Goal: Information Seeking & Learning: Learn about a topic

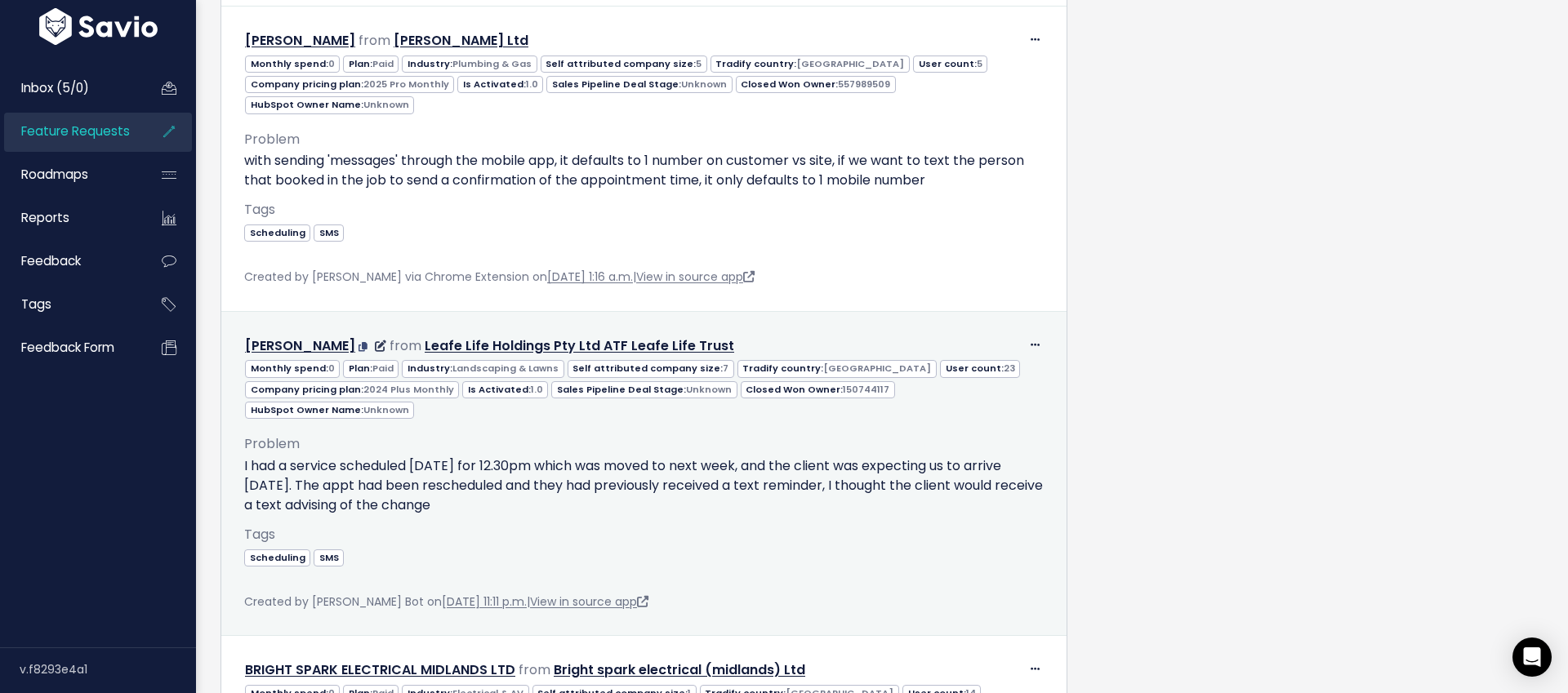
scroll to position [1245, 0]
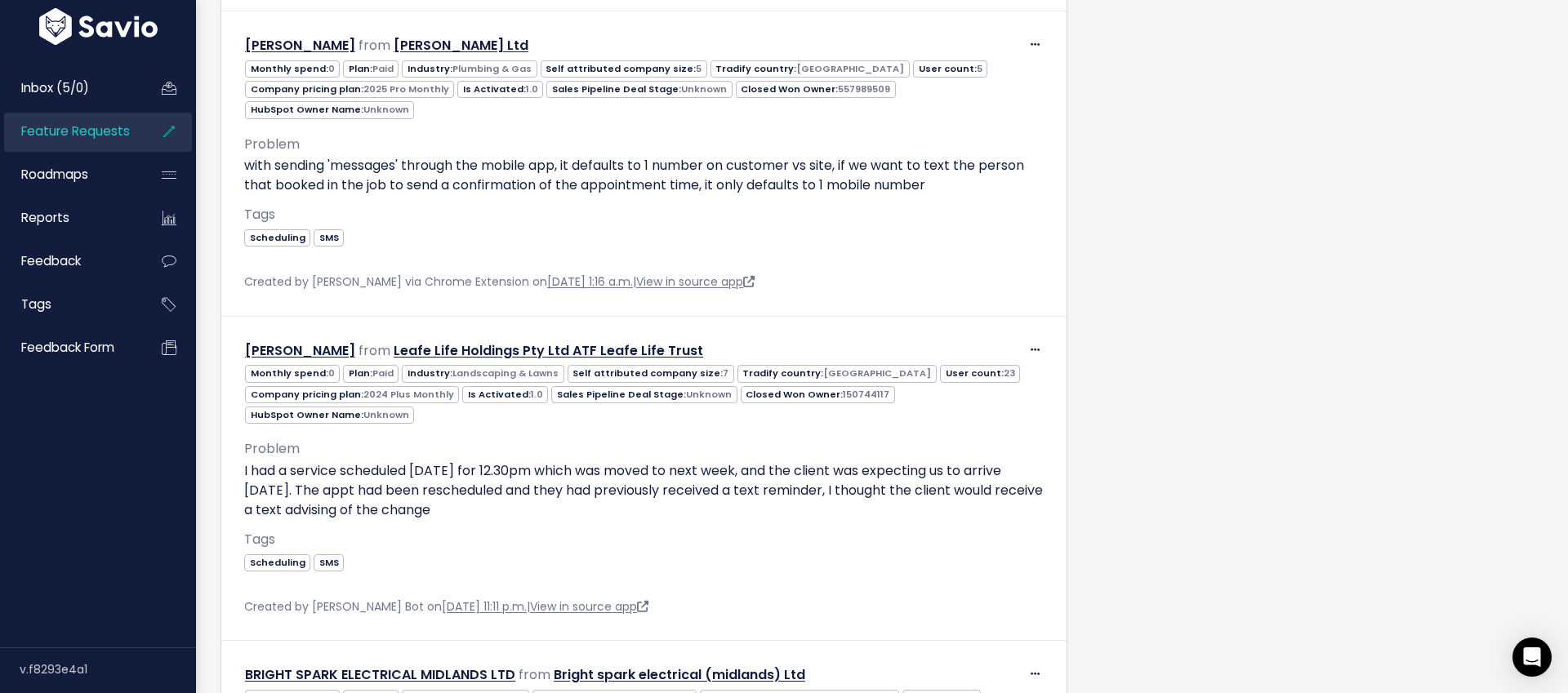
drag, startPoint x: 370, startPoint y: 301, endPoint x: 1405, endPoint y: 1, distance: 1077.6
click at [0, 0] on div "Inbox (5/0) Feature Requests Roadmaps" at bounding box center [784, 635] width 1568 height 3760
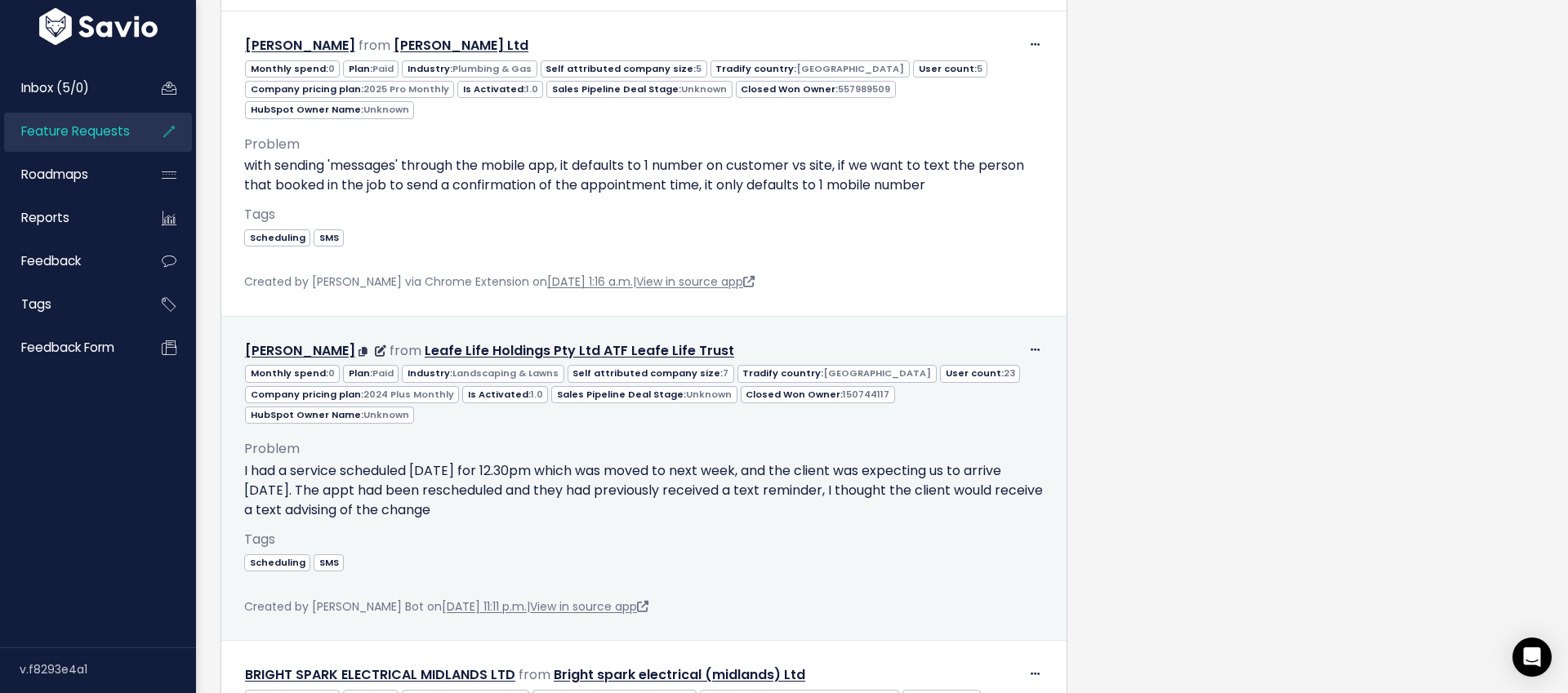
click at [431, 461] on p "I had a service scheduled [DATE] for 12.30pm which was moved to next week, and …" at bounding box center [644, 490] width 800 height 59
click at [1044, 340] on div "Edit Return to Inbox [GEOGRAPHIC_DATA] [PERSON_NAME] from Leafe Life Holdings P…" at bounding box center [644, 351] width 824 height 24
click at [1034, 346] on icon at bounding box center [1035, 351] width 9 height 11
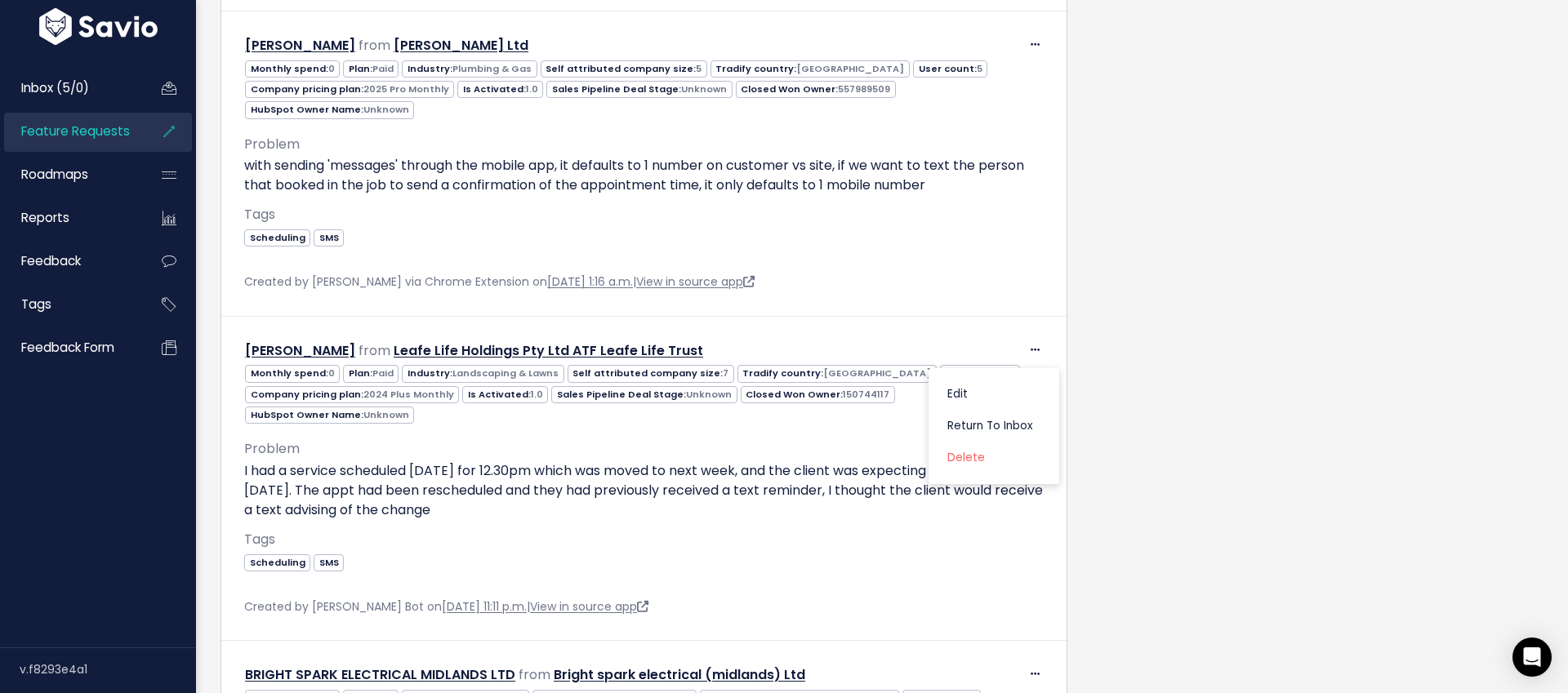
click at [1142, 370] on div "Requests: 11 Companies: 11 Feedback: 11 Opened: [DATE] Last Requested: [DATE] M…" at bounding box center [1331, 704] width 449 height 3521
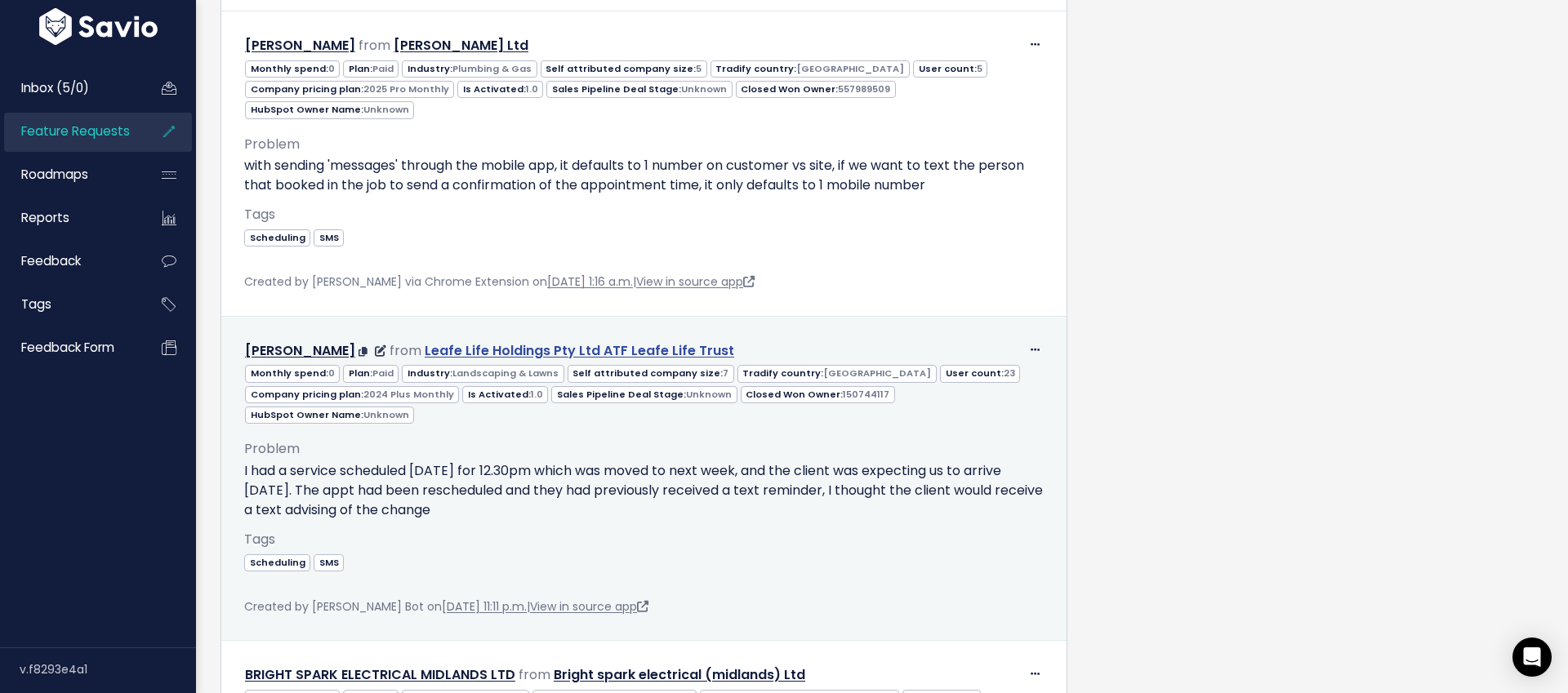
click at [588, 342] on link "Leafe Life Holdings Pty Ltd ATF Leafe Life Trust" at bounding box center [579, 351] width 309 height 19
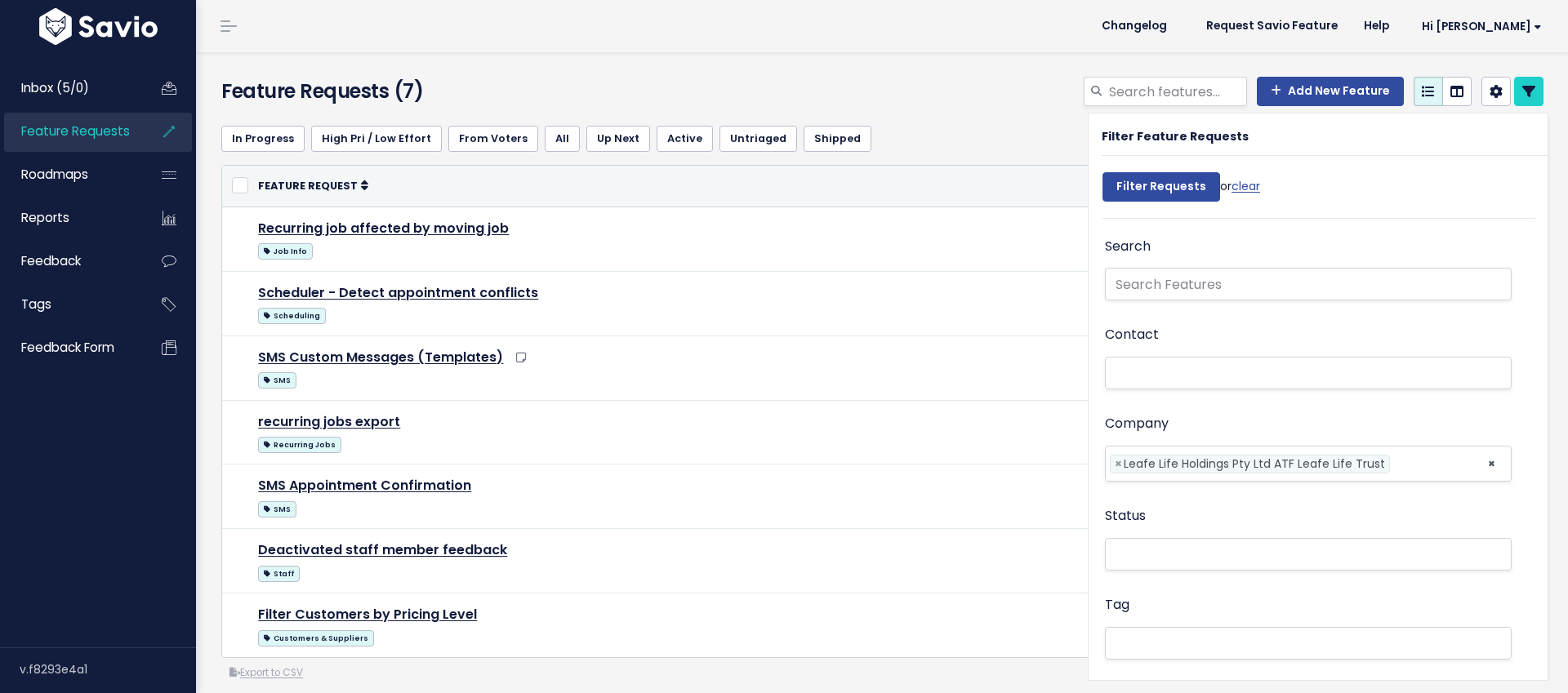
select select
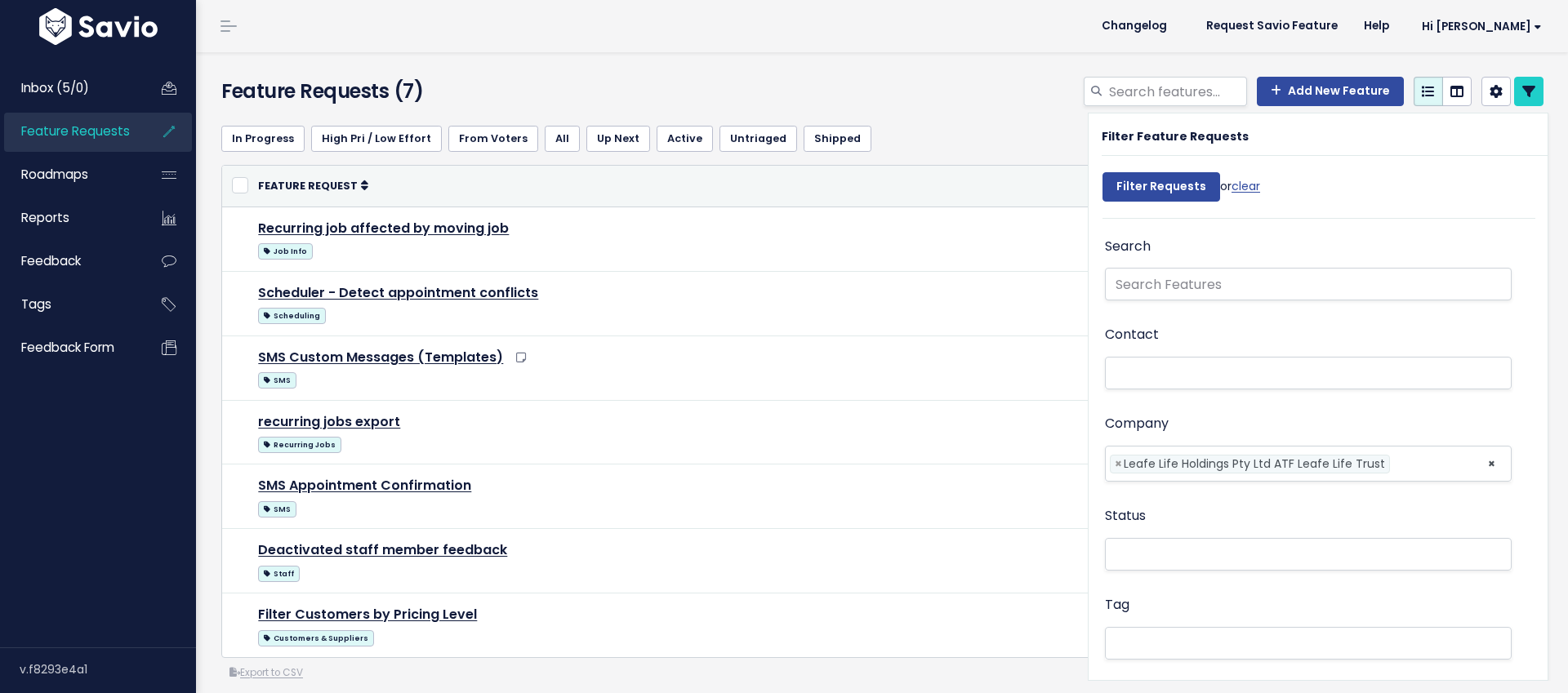
select select
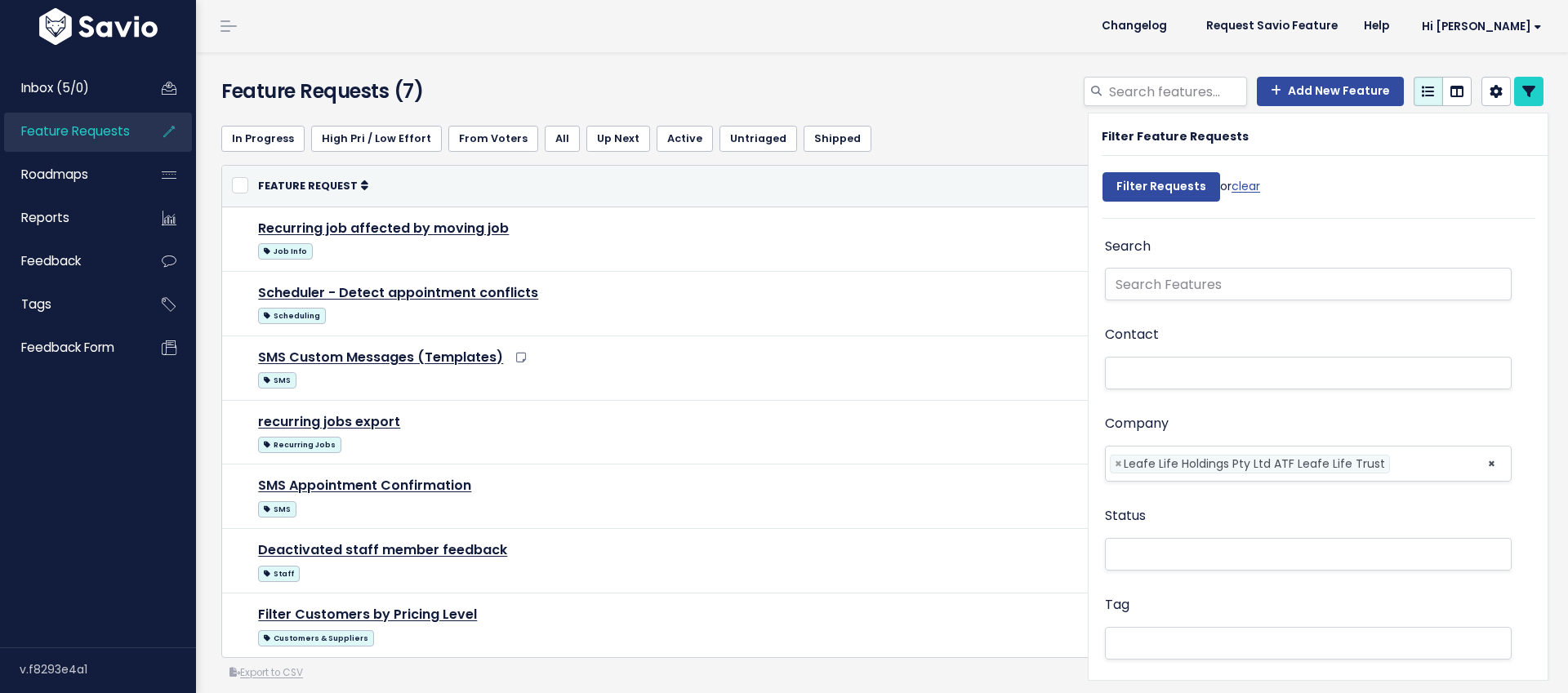
select select
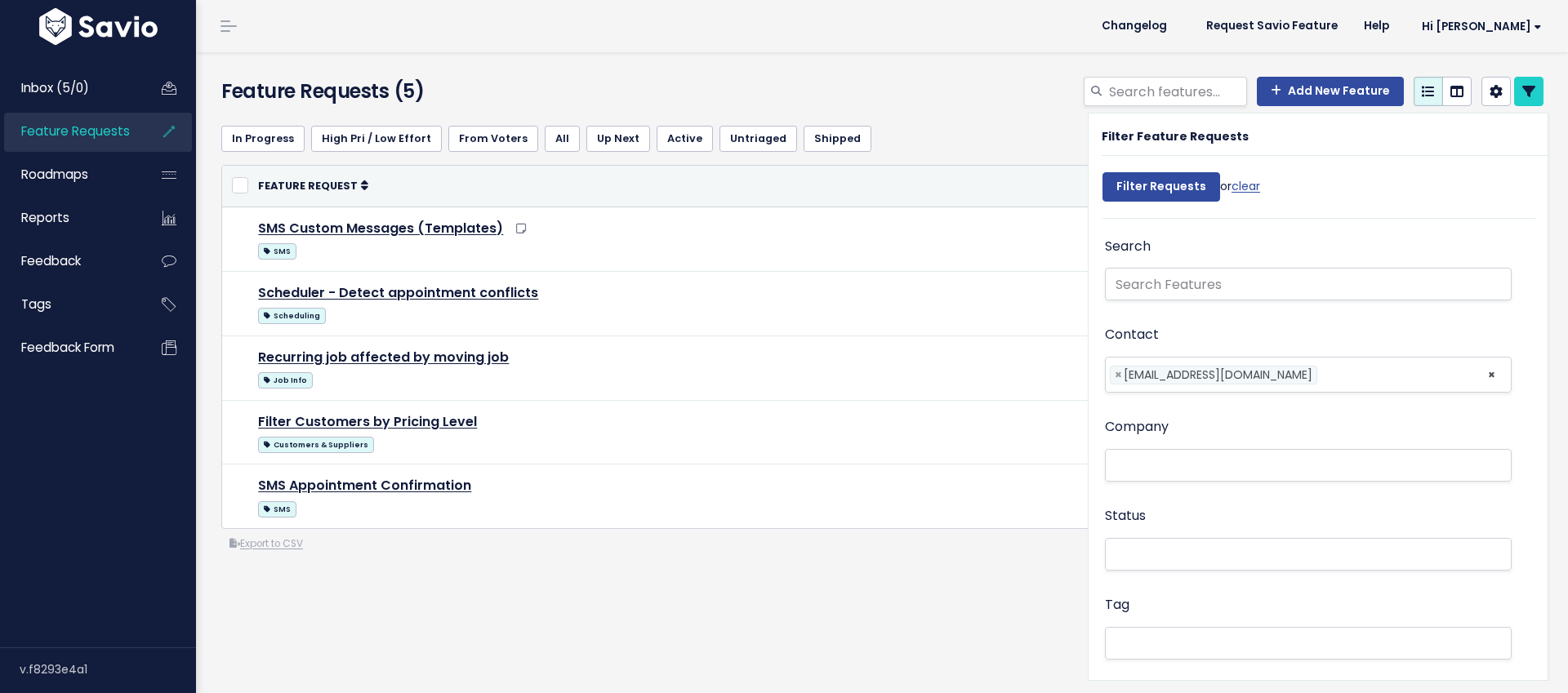
select select
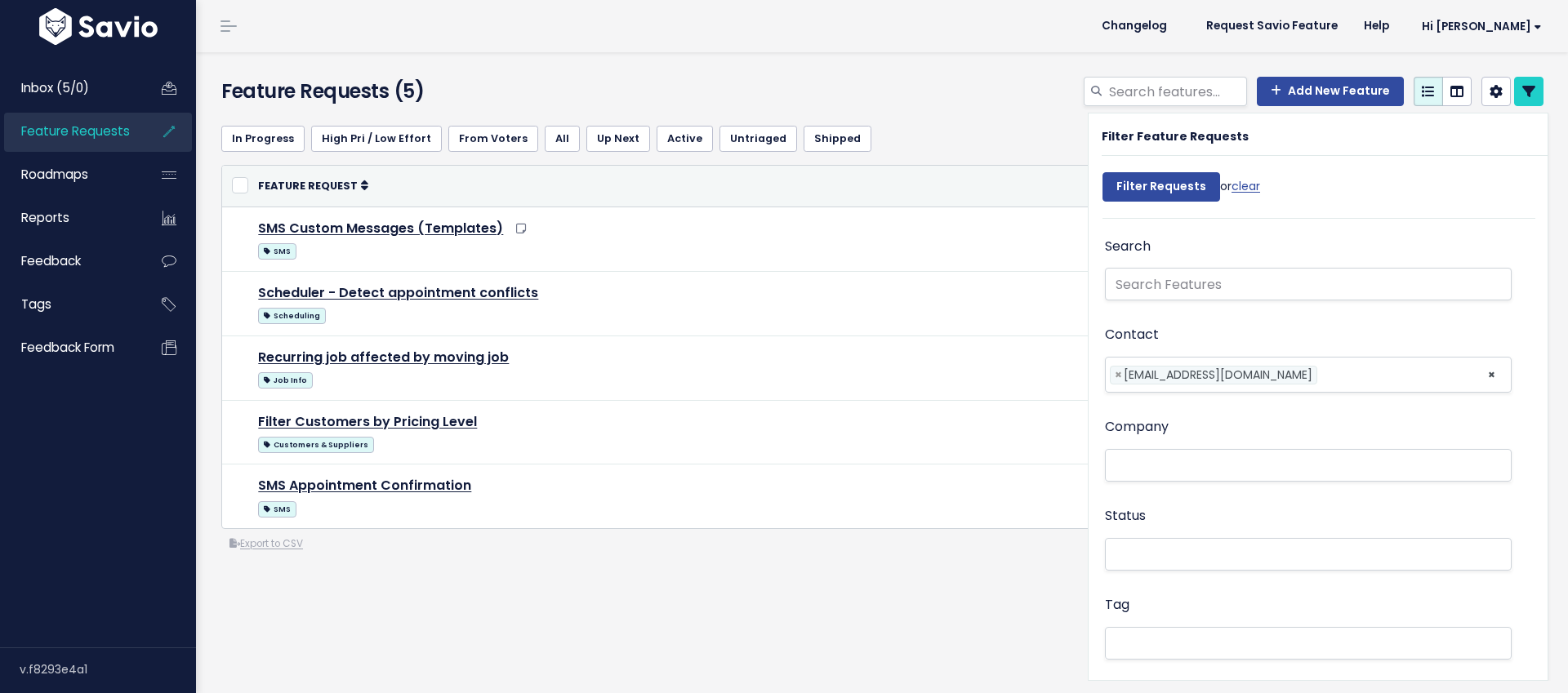
select select
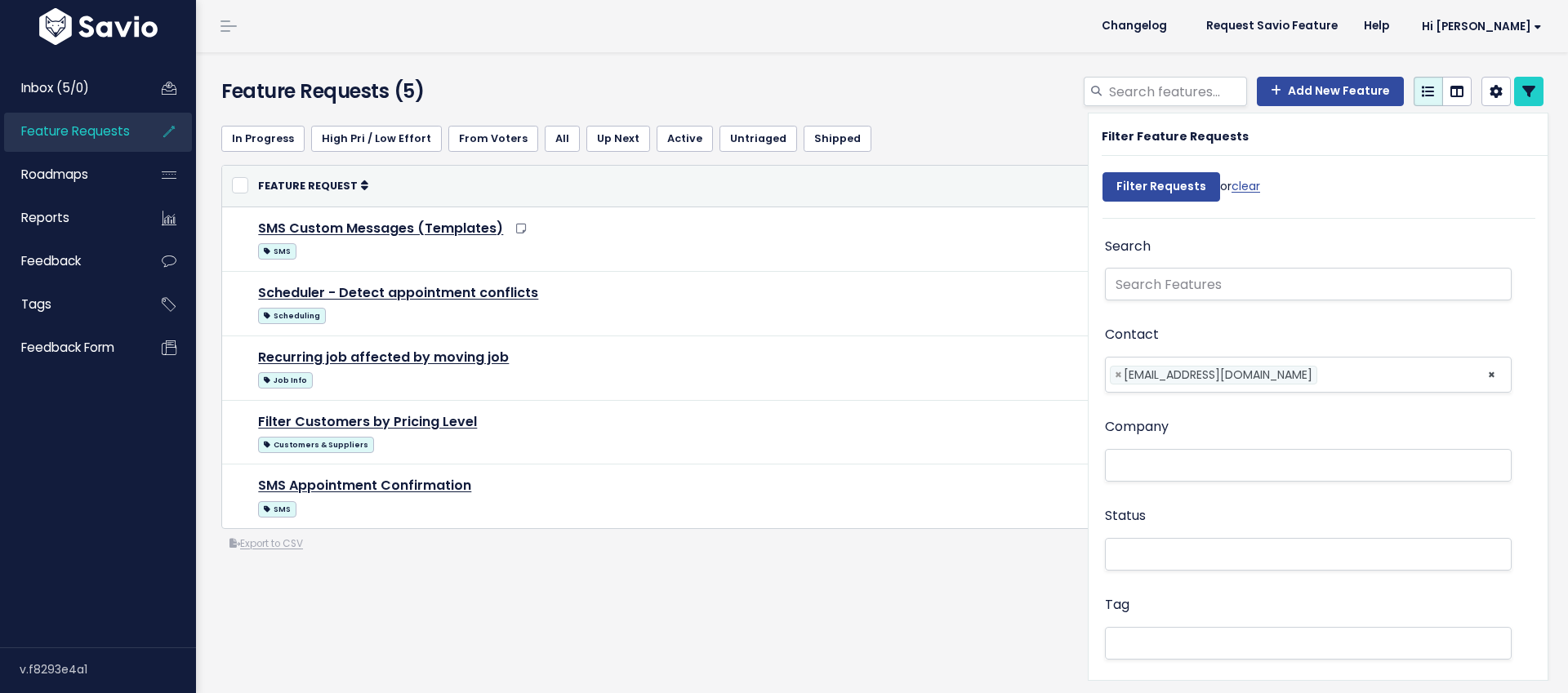
select select
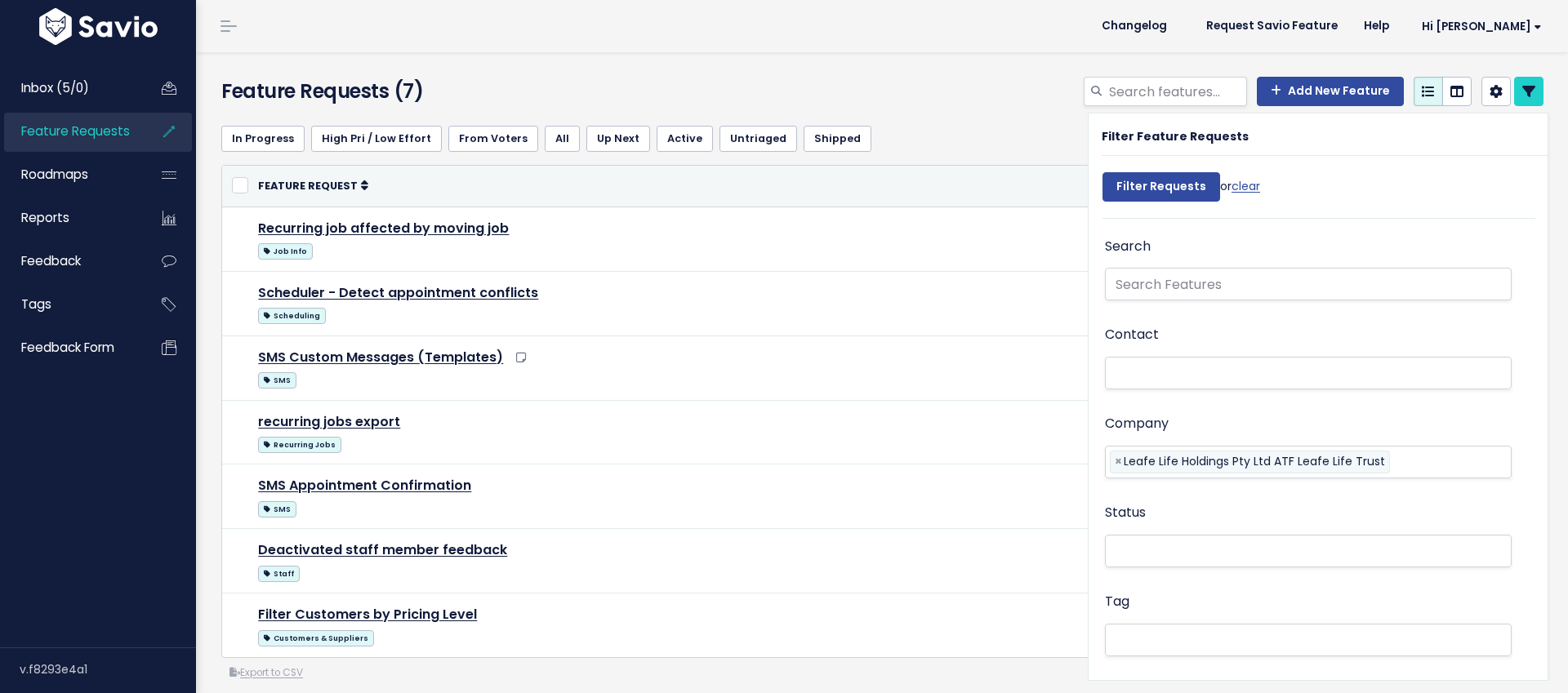
select select
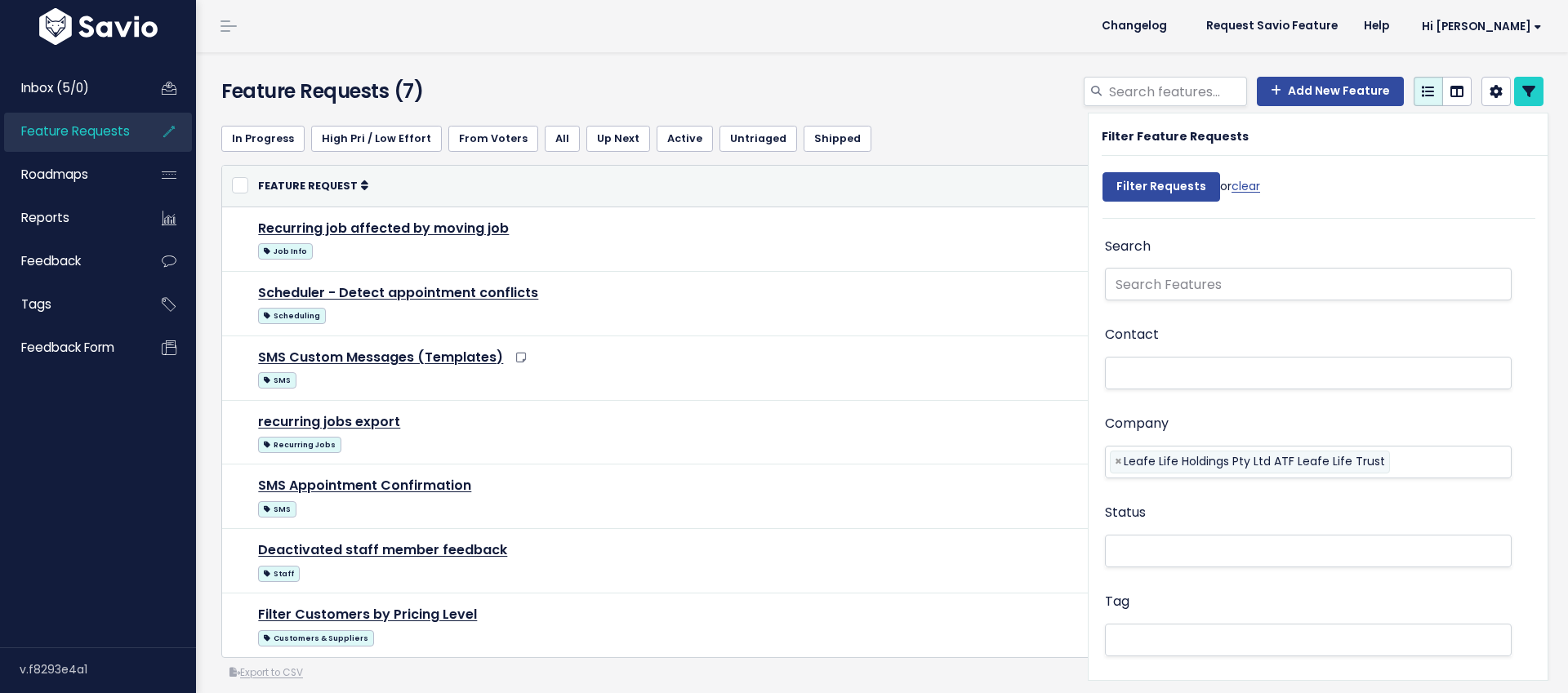
select select
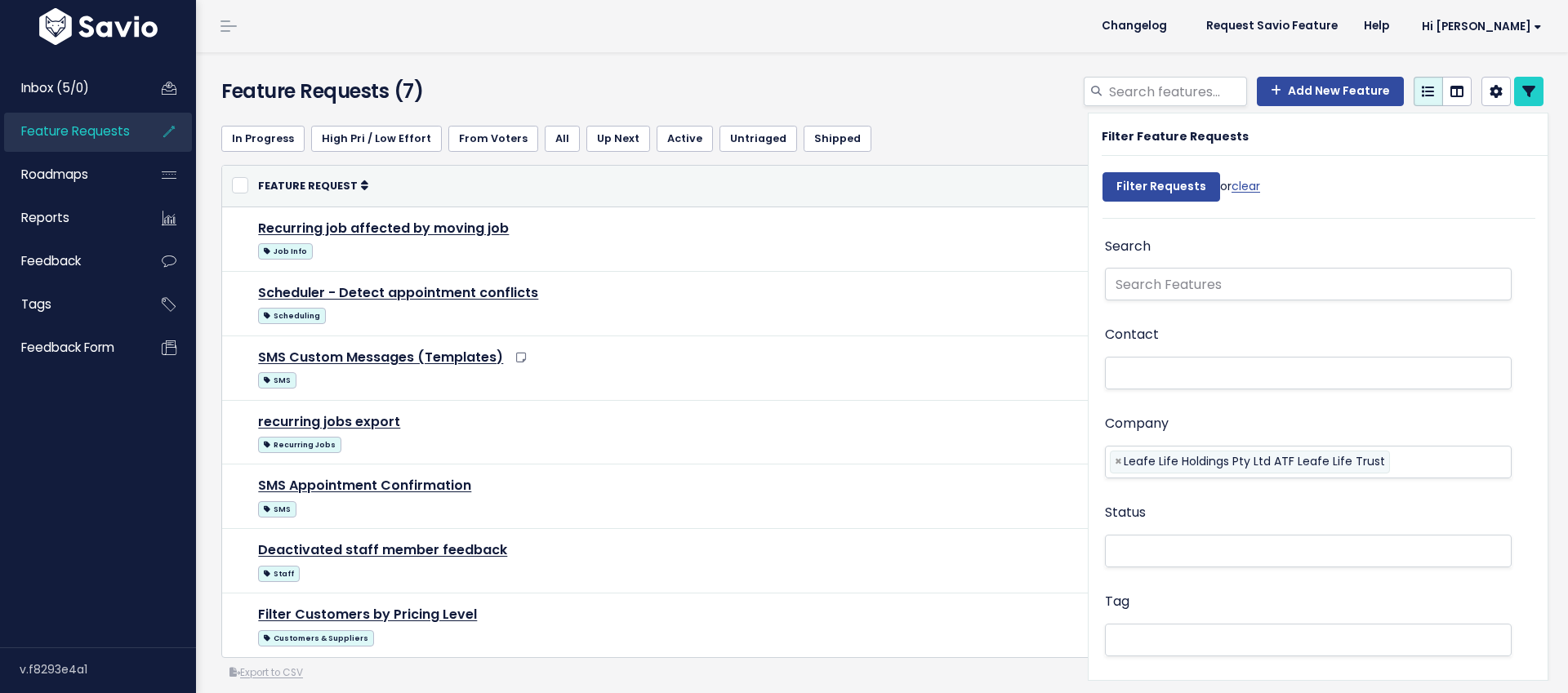
select select
